Goal: Transaction & Acquisition: Purchase product/service

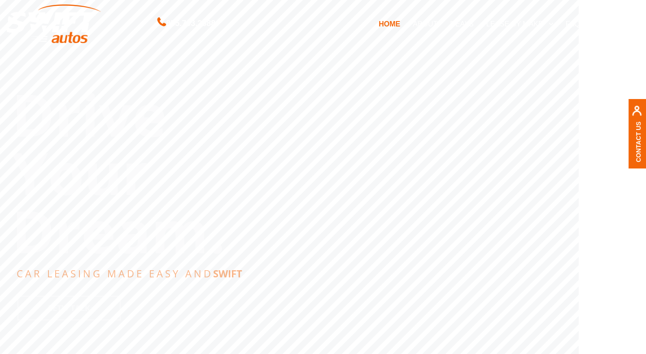
scroll to position [44, 0]
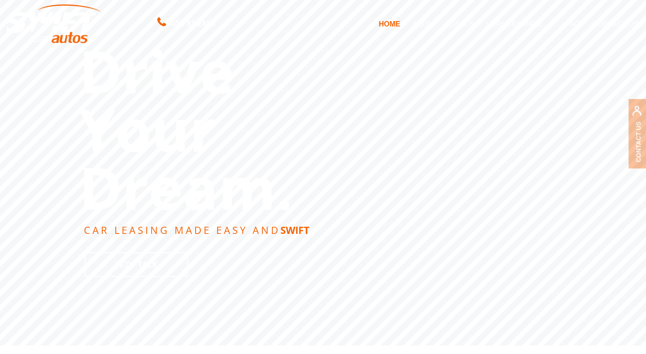
click at [472, 19] on link "DEALS" at bounding box center [462, 23] width 36 height 19
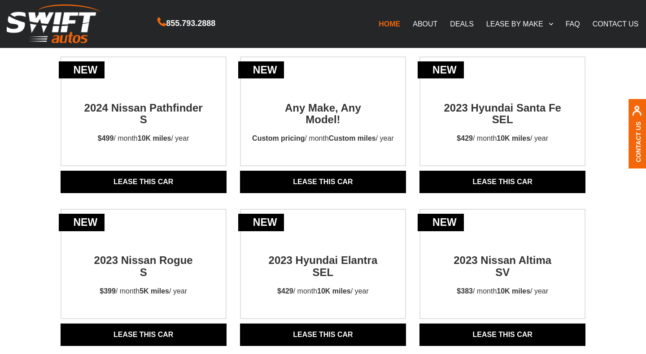
scroll to position [86, 0]
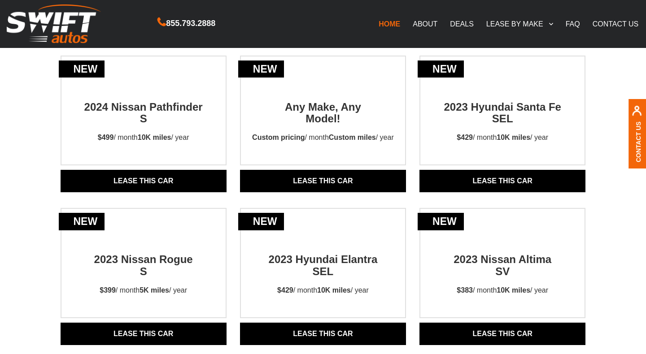
click at [159, 139] on strong "10K miles" at bounding box center [155, 138] width 34 height 8
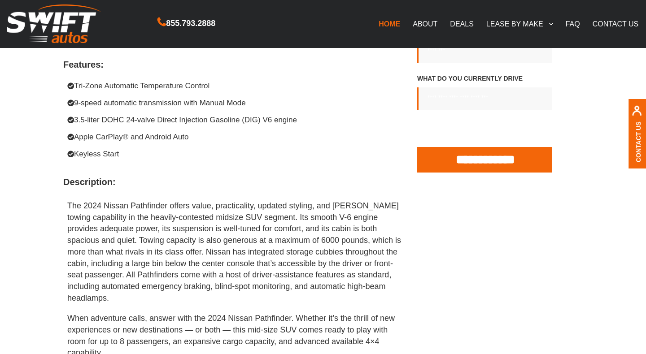
scroll to position [559, 0]
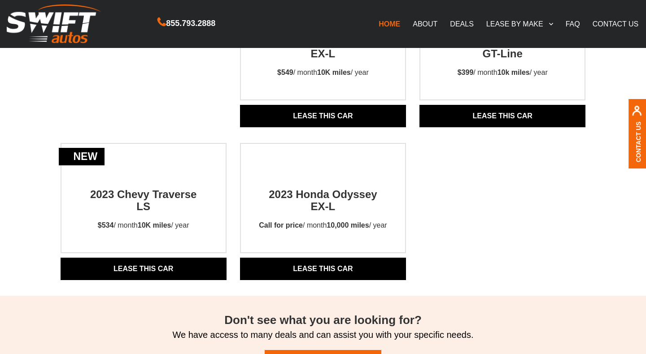
scroll to position [881, 0]
